Goal: Information Seeking & Learning: Learn about a topic

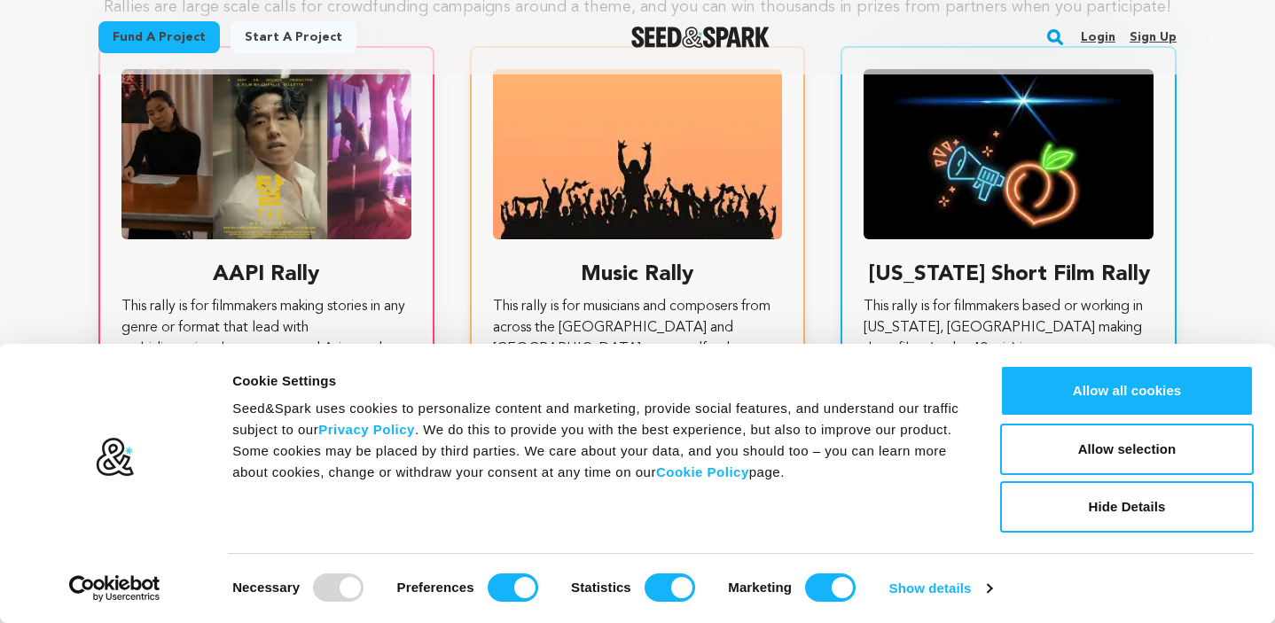
scroll to position [3355, 0]
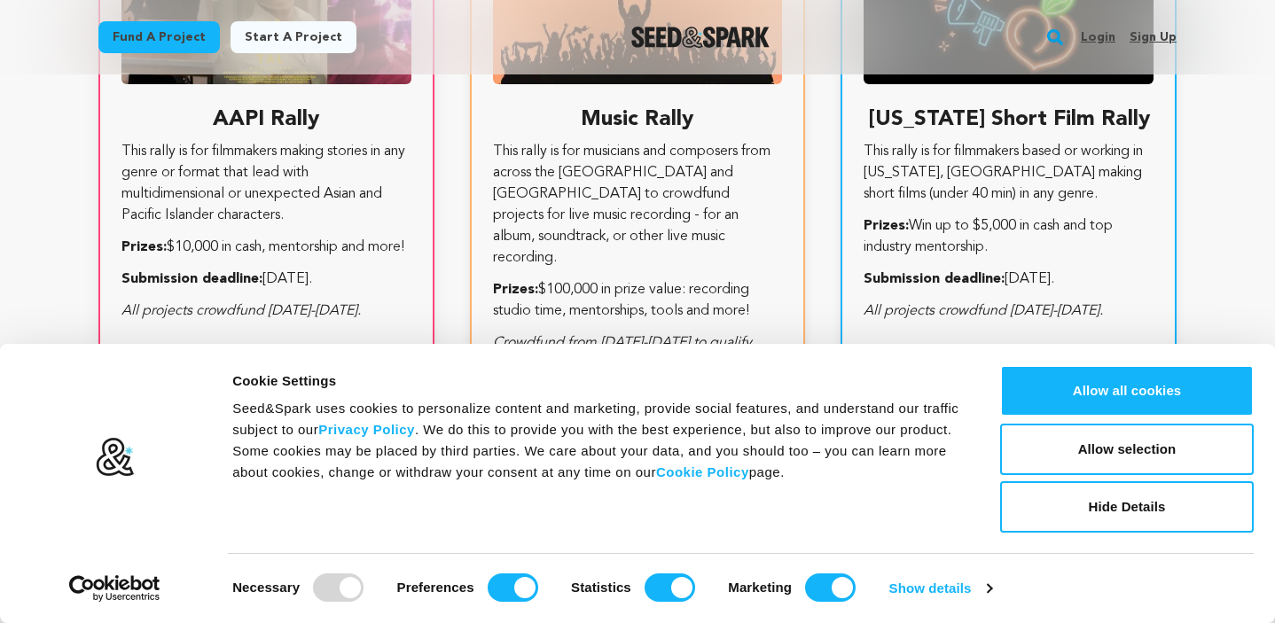
click at [285, 111] on h3 "AAPI Rally" at bounding box center [266, 120] width 290 height 28
